Goal: Find specific page/section: Find specific page/section

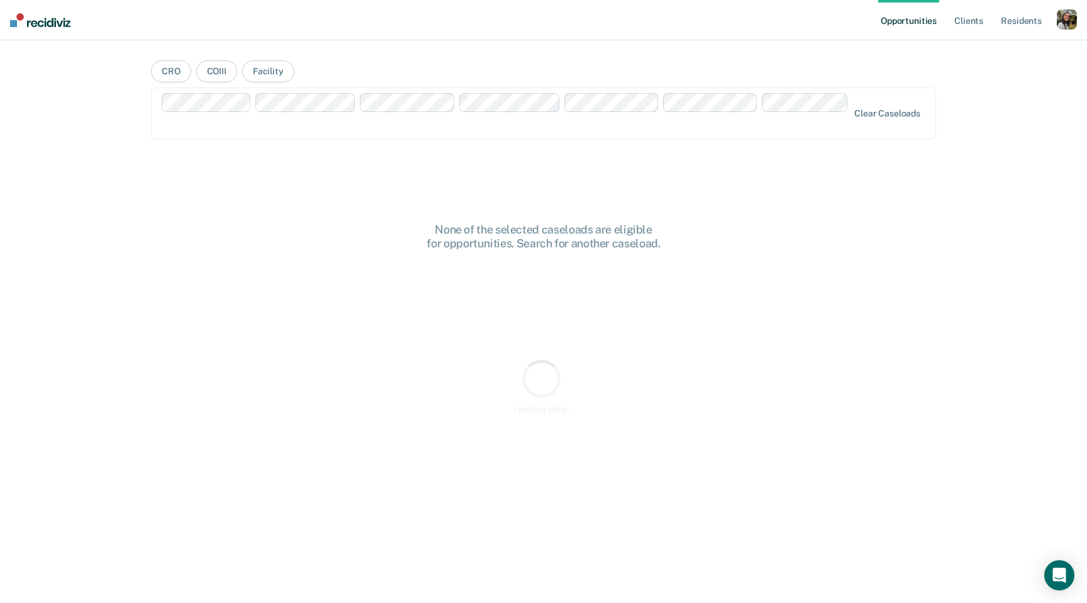
click at [1061, 23] on div "button" at bounding box center [1067, 19] width 20 height 20
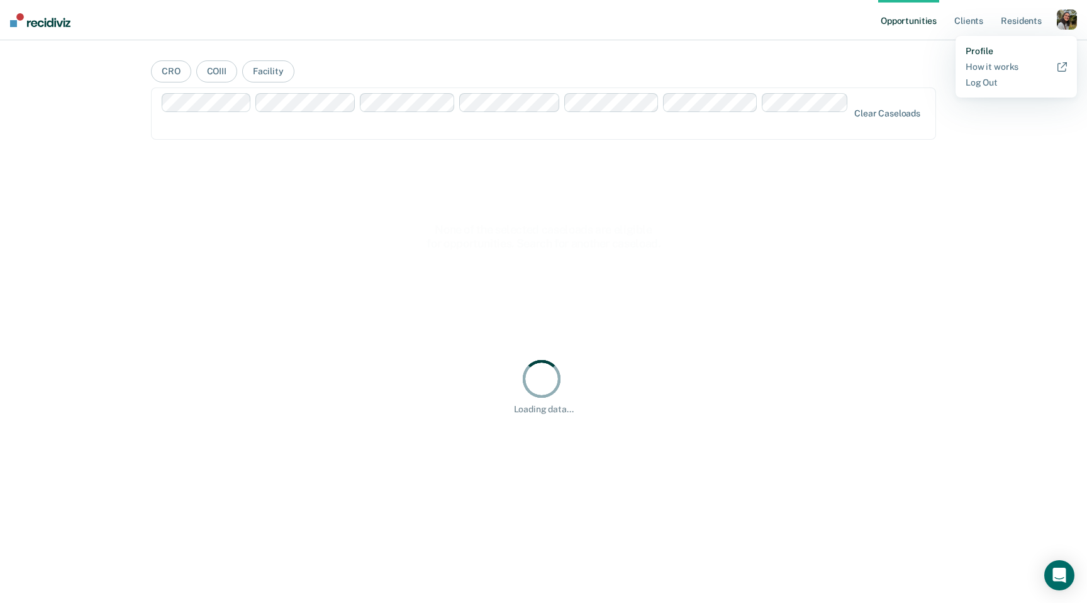
click at [1016, 47] on link "Profile" at bounding box center [1016, 51] width 101 height 11
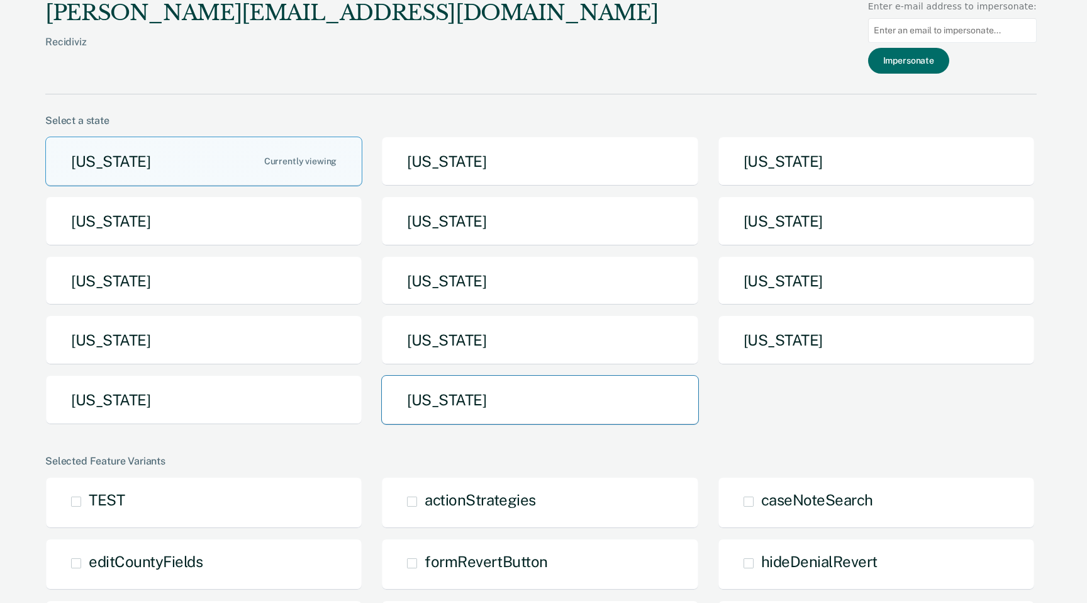
click at [614, 384] on button "[US_STATE]" at bounding box center [539, 400] width 317 height 50
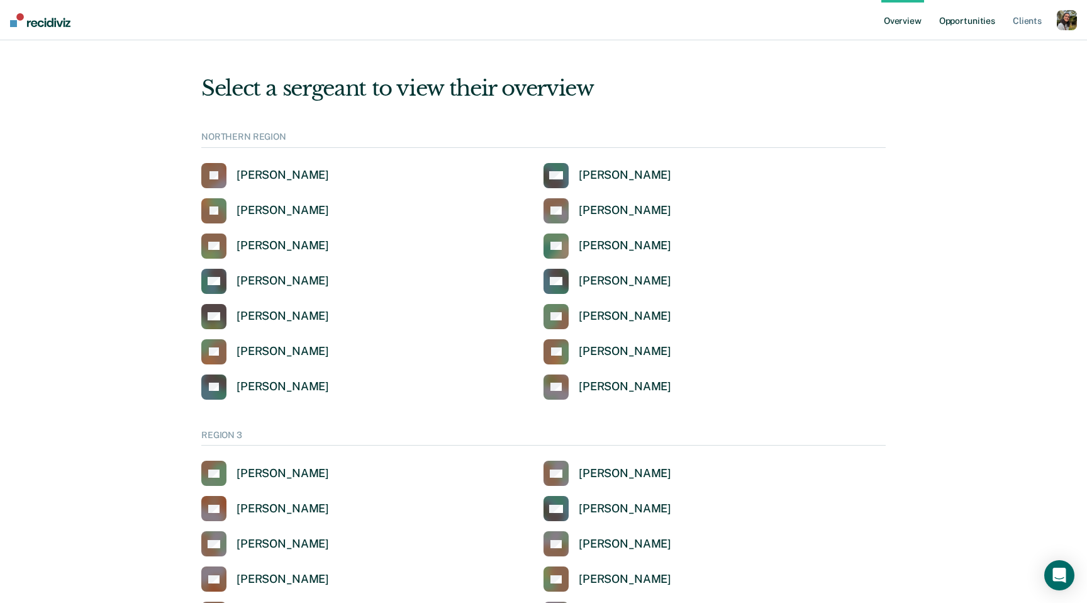
click at [984, 27] on link "Opportunities" at bounding box center [967, 20] width 61 height 40
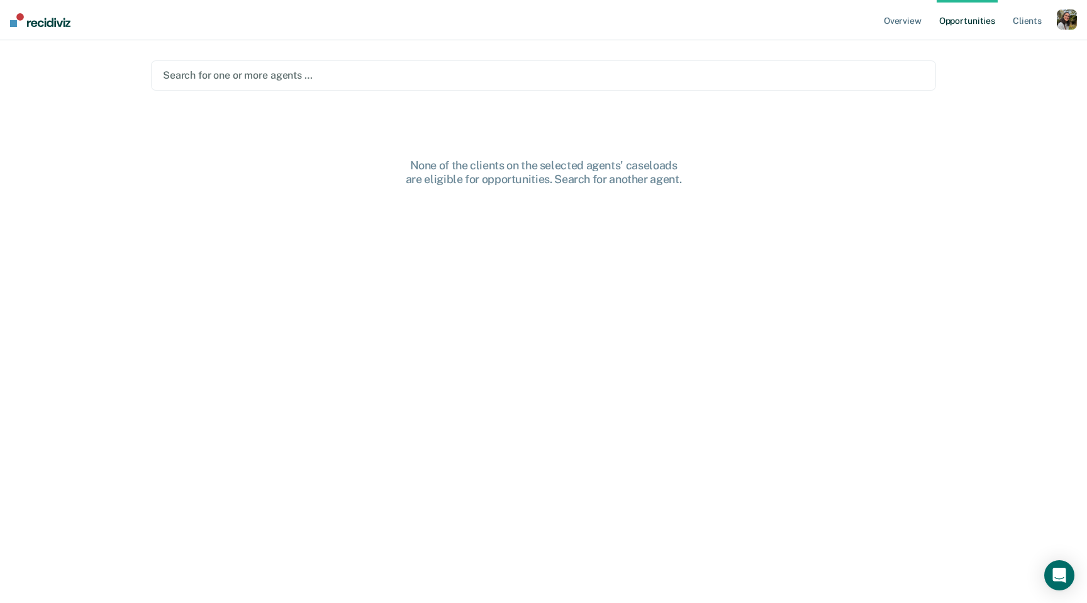
click at [851, 73] on div at bounding box center [543, 75] width 761 height 14
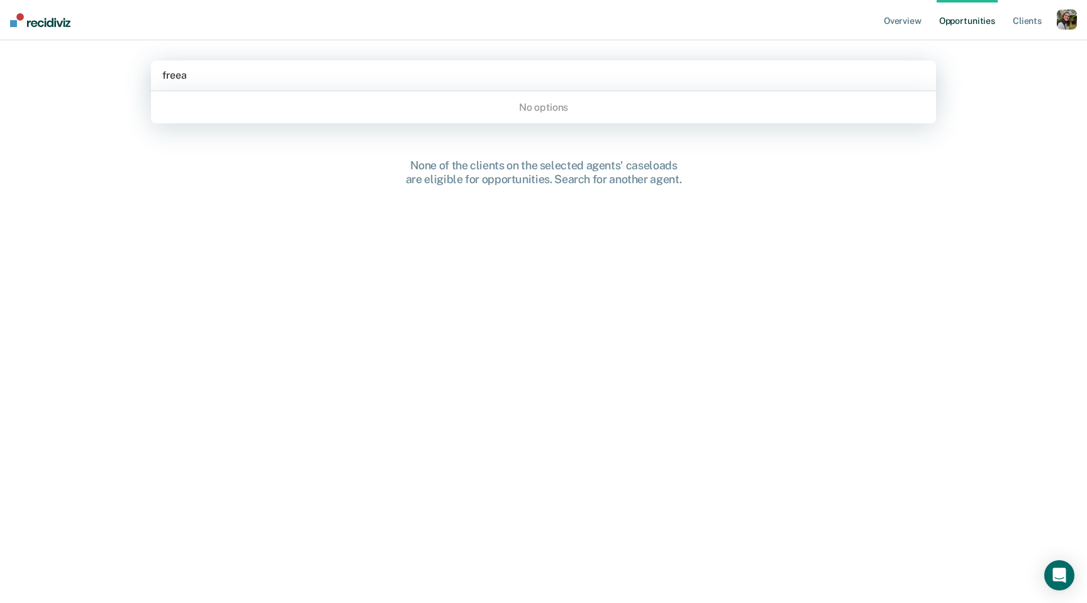
type input "free"
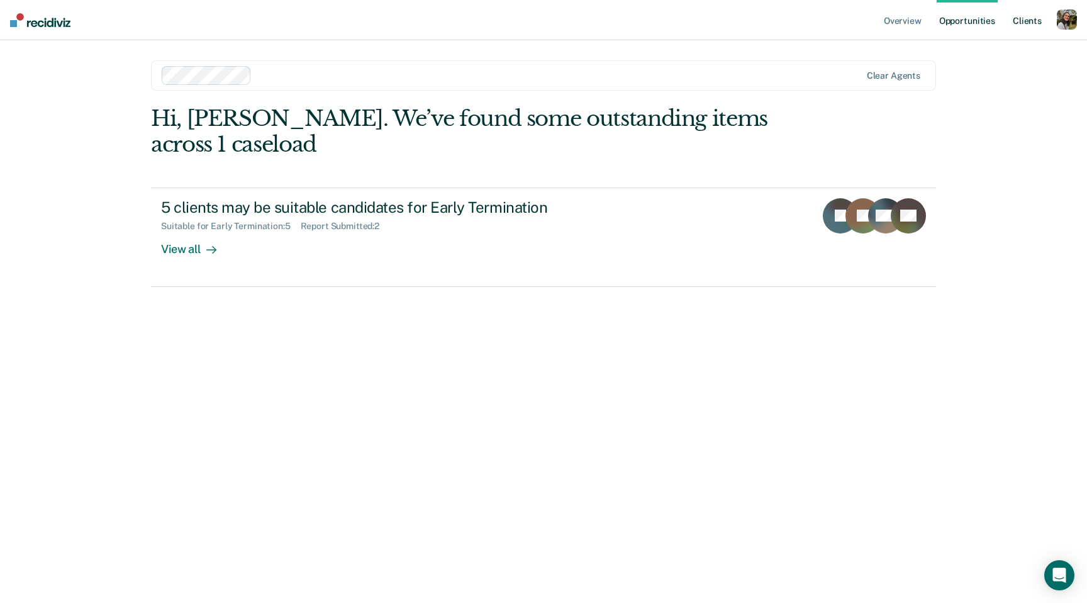
click at [1038, 24] on link "Client s" at bounding box center [1027, 20] width 34 height 40
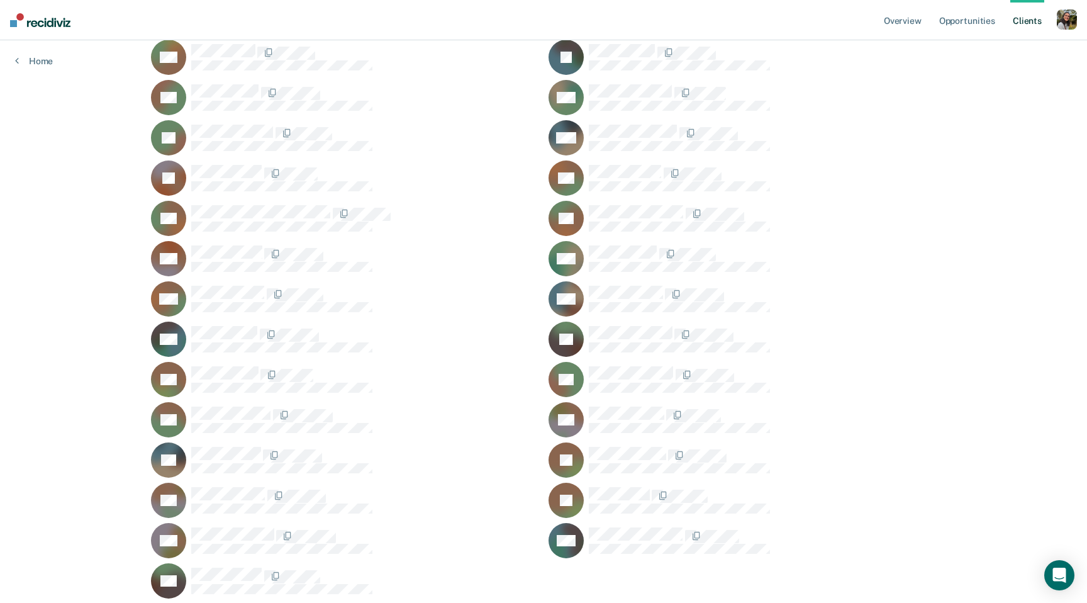
scroll to position [355, 0]
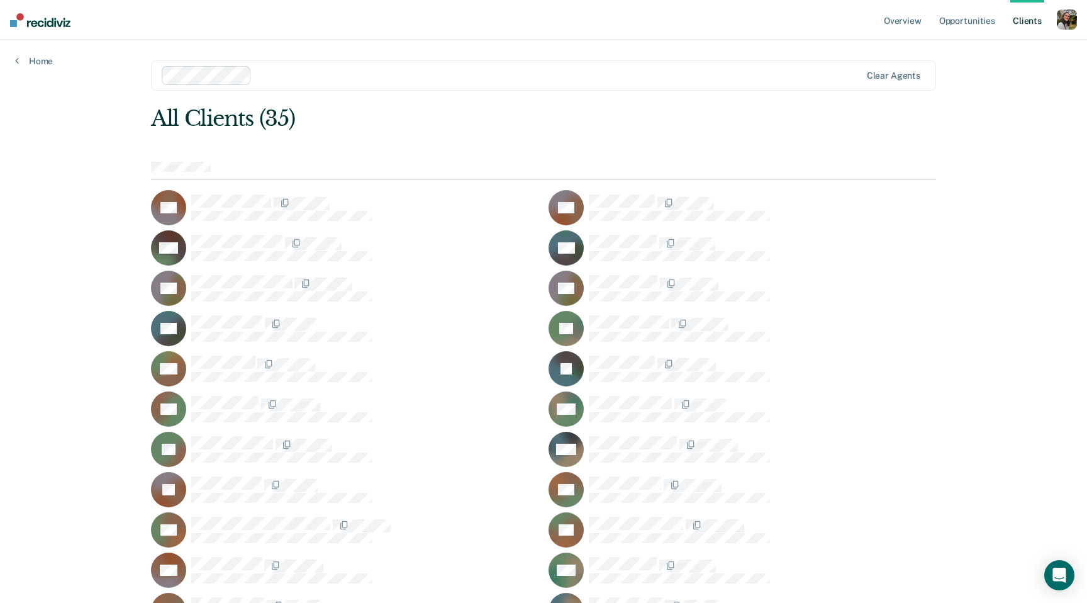
click at [671, 137] on div "All Clients (35) BA SB MB NB CC CC PD TF MF JF AG MG JH MH SJ BK RK SL ML CM DM…" at bounding box center [543, 508] width 785 height 804
